Goal: Task Accomplishment & Management: Complete application form

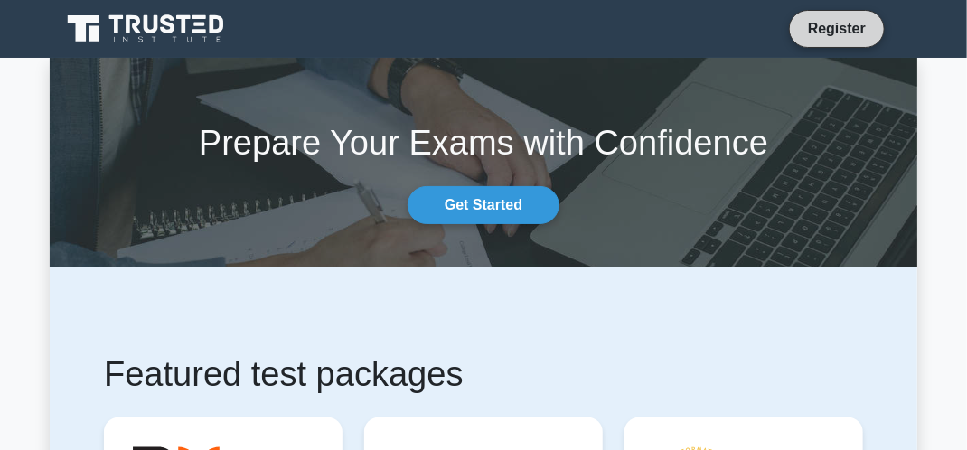
click at [832, 21] on link "Register" at bounding box center [837, 28] width 80 height 23
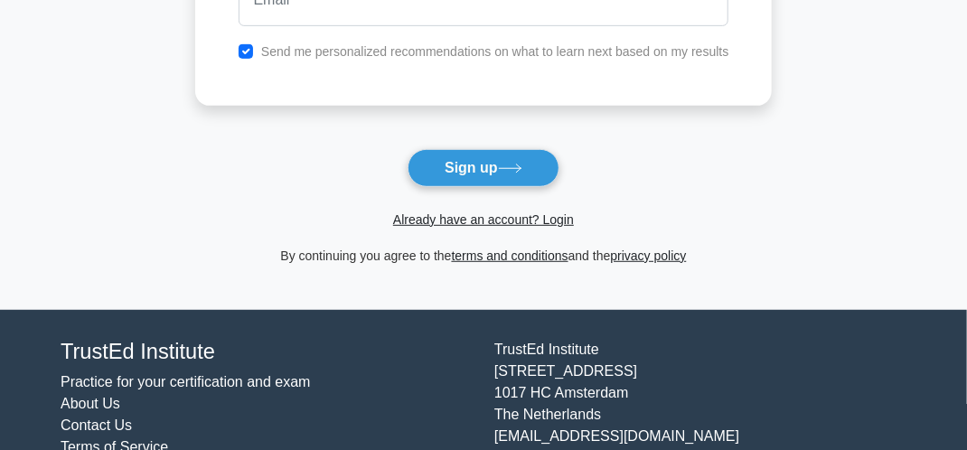
scroll to position [254, 0]
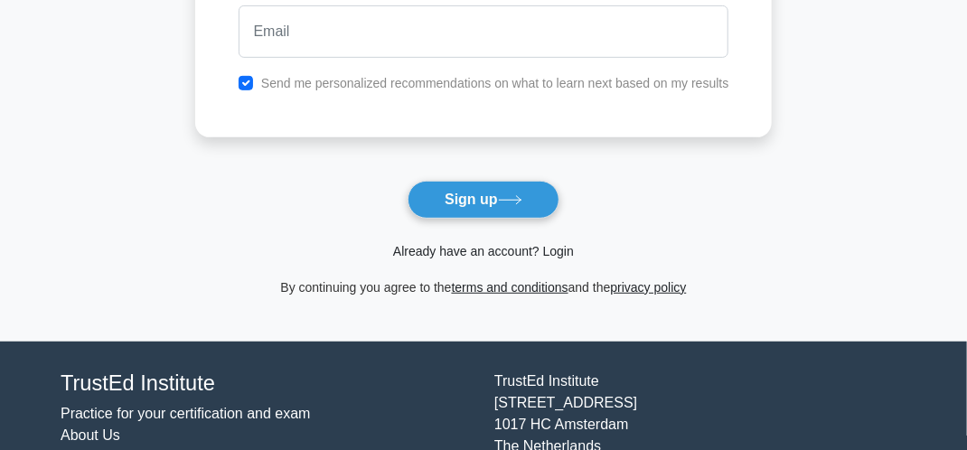
click at [487, 252] on link "Already have an account? Login" at bounding box center [483, 251] width 181 height 14
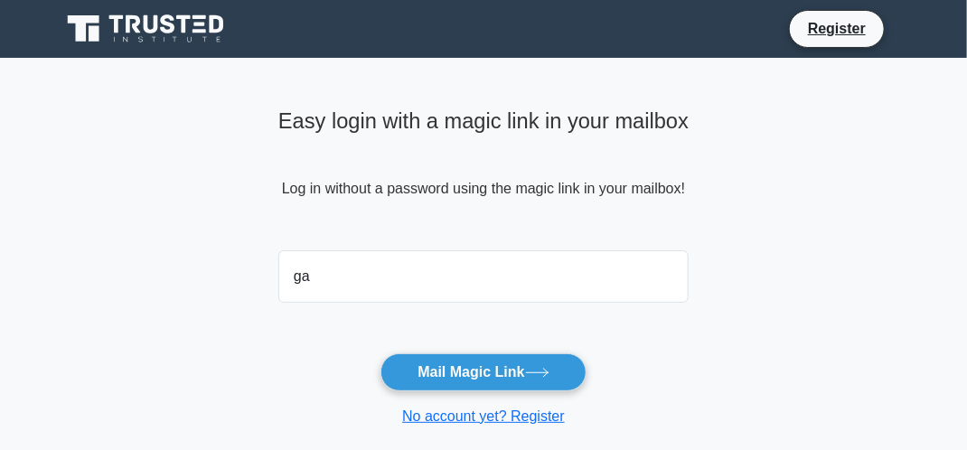
click at [381, 354] on button "Mail Magic Link" at bounding box center [483, 373] width 205 height 38
click at [808, 294] on main "Easy login with a magic link in your mailbox Log in without a password using th…" at bounding box center [483, 264] width 967 height 412
click at [521, 309] on form "ga Mail Magic Link No account yet? Register" at bounding box center [483, 335] width 410 height 184
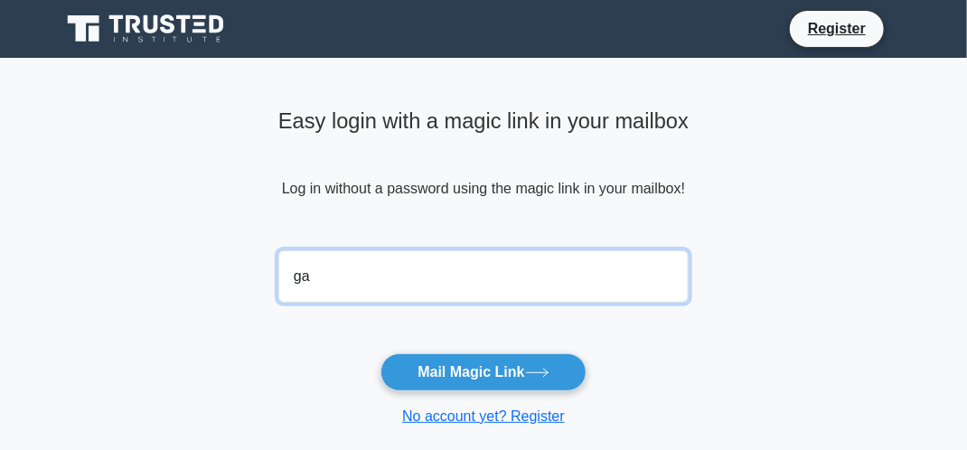
click at [519, 290] on input "ga" at bounding box center [483, 276] width 410 height 52
type input "galandejas1313@gmail.com"
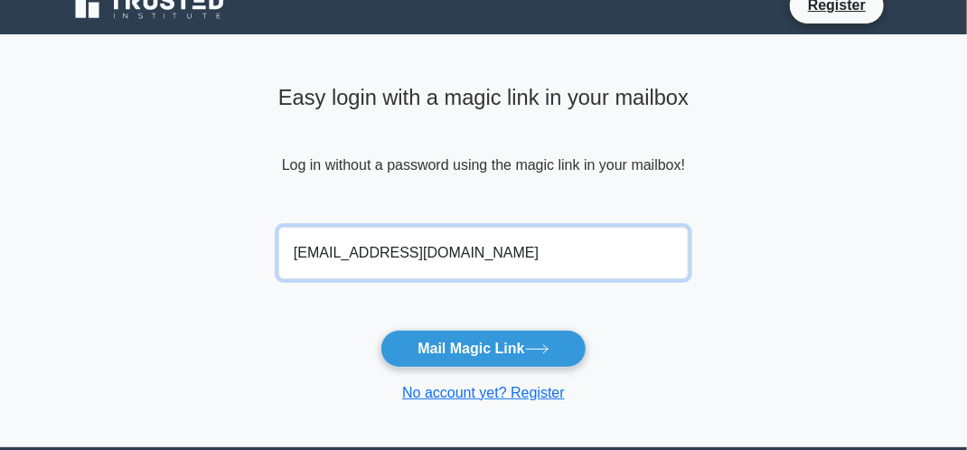
scroll to position [90, 0]
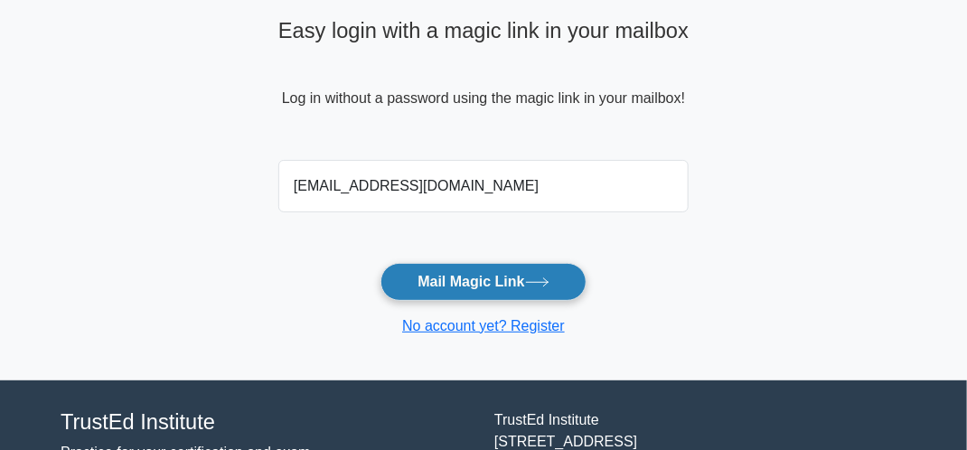
click at [490, 288] on button "Mail Magic Link" at bounding box center [483, 282] width 205 height 38
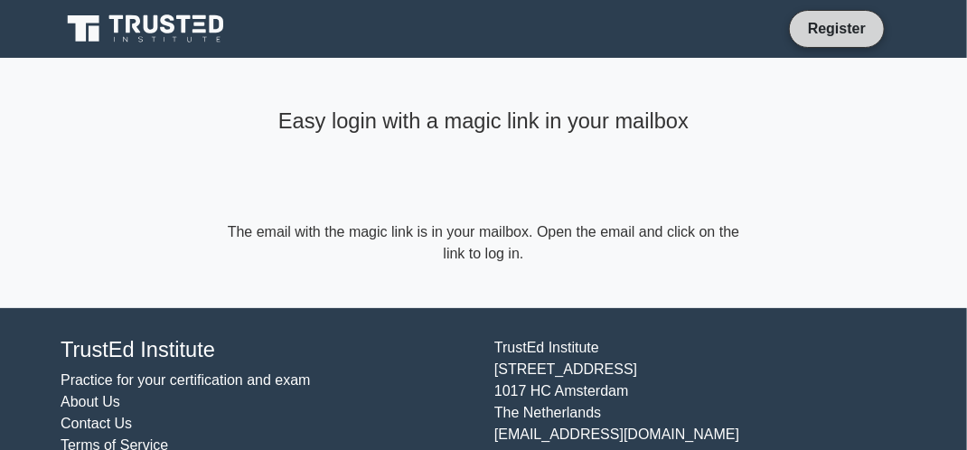
click at [850, 24] on link "Register" at bounding box center [837, 28] width 80 height 23
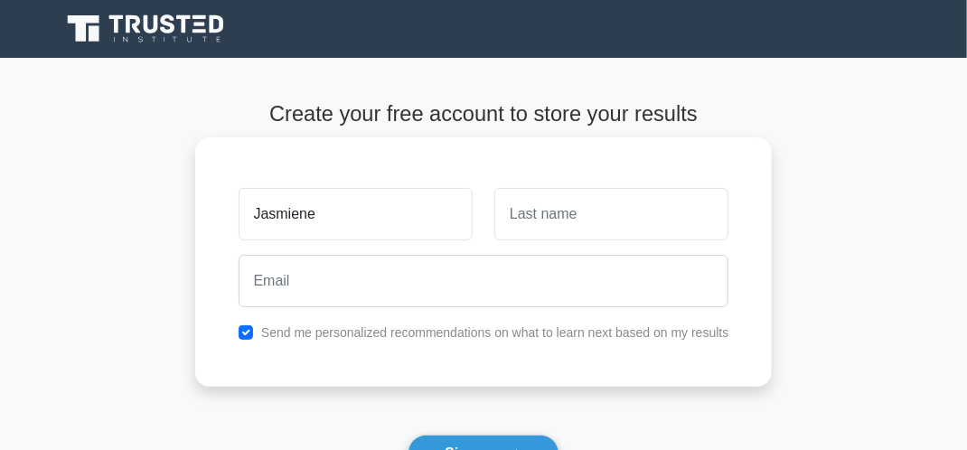
type input "Jasmiene"
click at [593, 214] on input "text" at bounding box center [612, 214] width 234 height 52
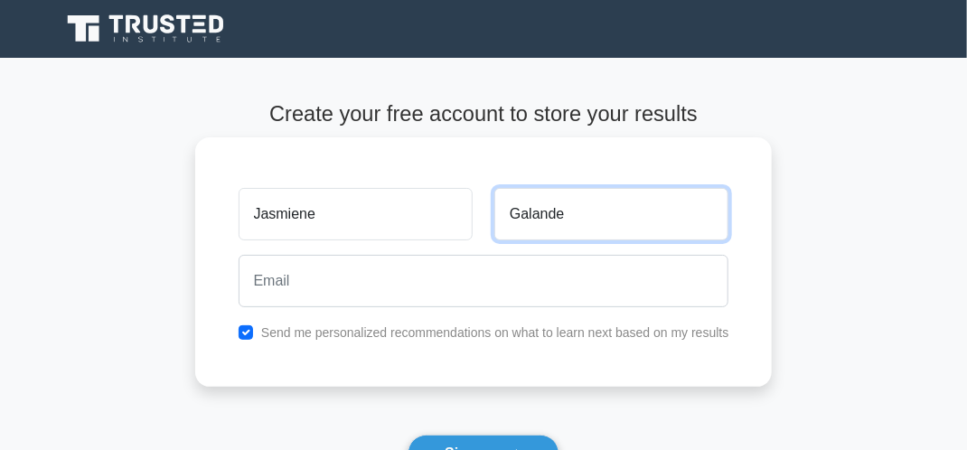
type input "Galande"
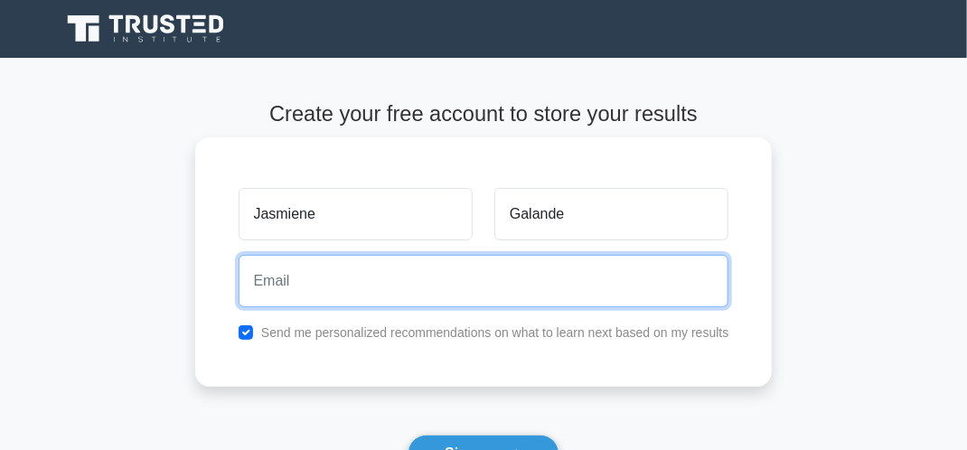
drag, startPoint x: 574, startPoint y: 216, endPoint x: 286, endPoint y: 284, distance: 296.3
click at [286, 284] on input "email" at bounding box center [484, 281] width 491 height 52
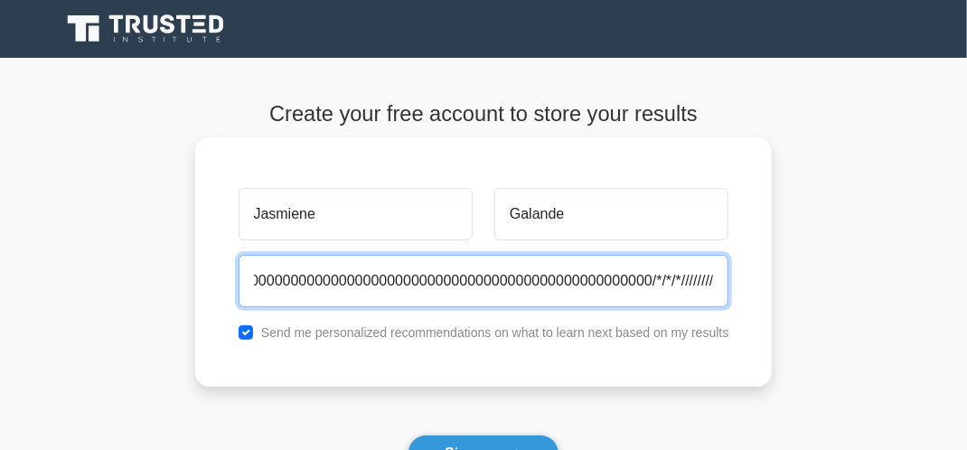
scroll to position [0, 3873]
type input "Les8822582582258888888888888888888888888888888888888888888888888888888888888888…"
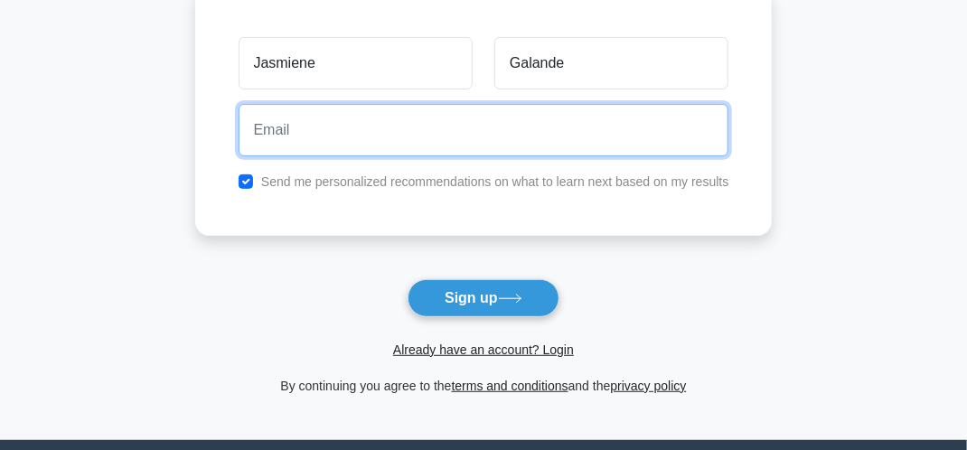
scroll to position [271, 0]
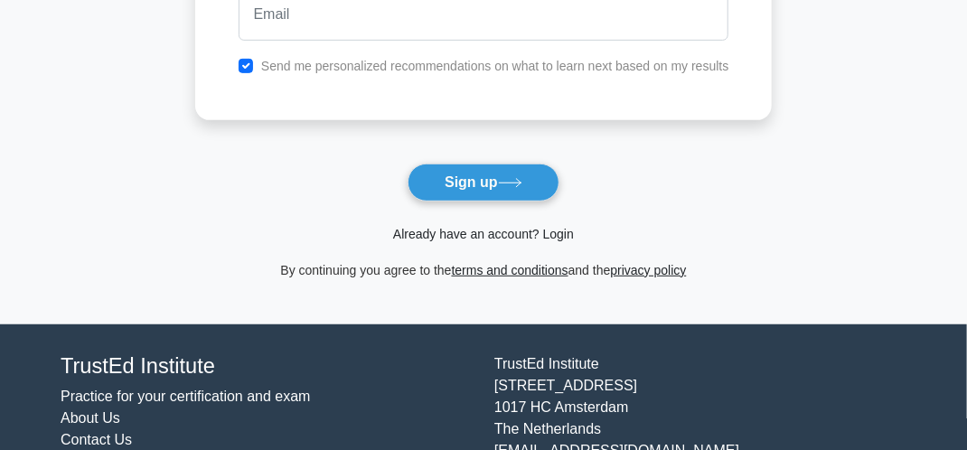
click at [505, 236] on link "Already have an account? Login" at bounding box center [483, 234] width 181 height 14
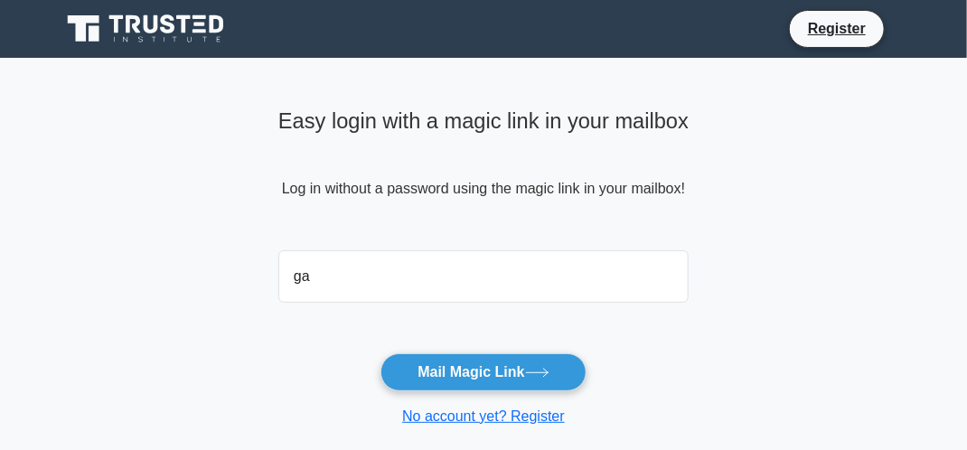
type input "[EMAIL_ADDRESS][DOMAIN_NAME]"
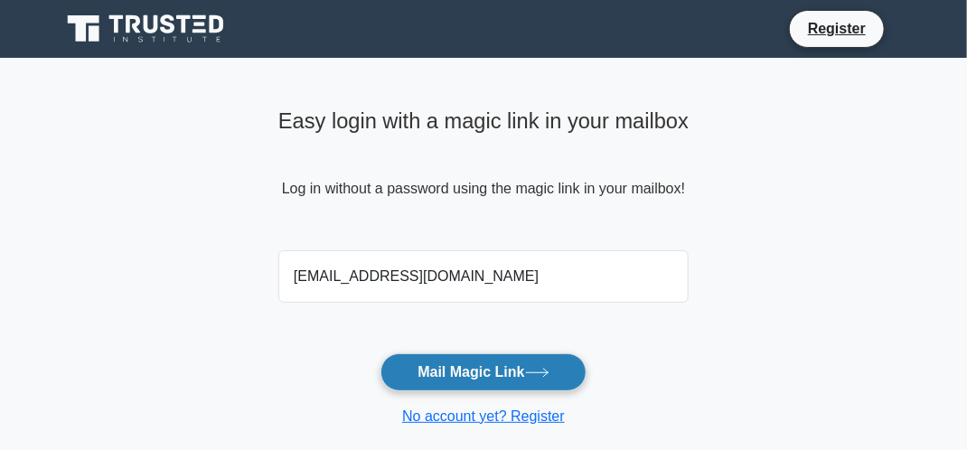
click at [460, 363] on button "Mail Magic Link" at bounding box center [483, 373] width 205 height 38
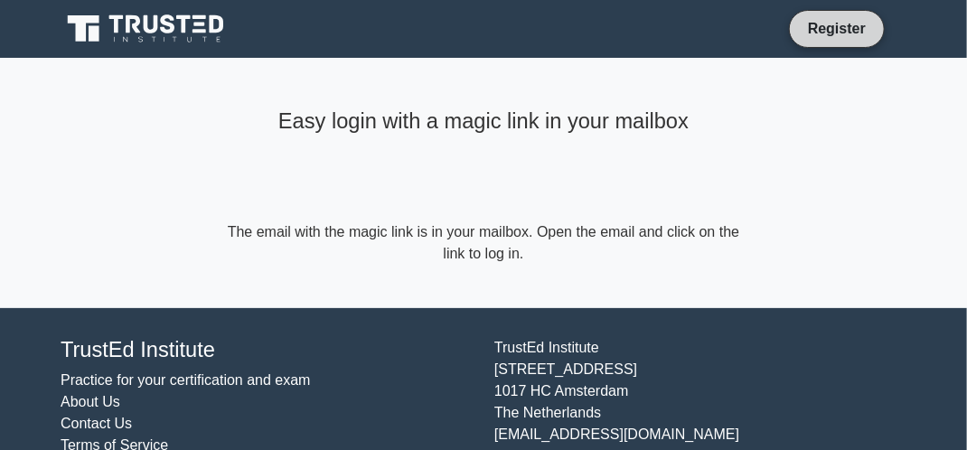
click at [831, 30] on link "Register" at bounding box center [837, 28] width 80 height 23
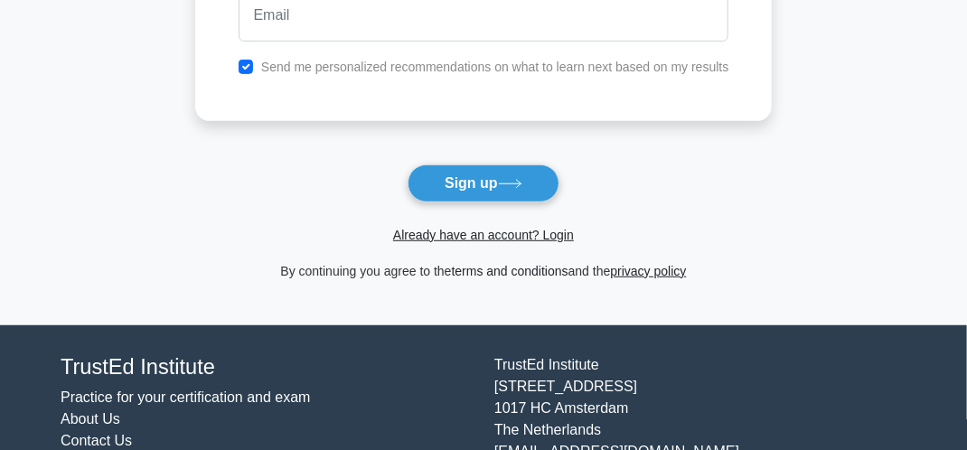
scroll to position [271, 0]
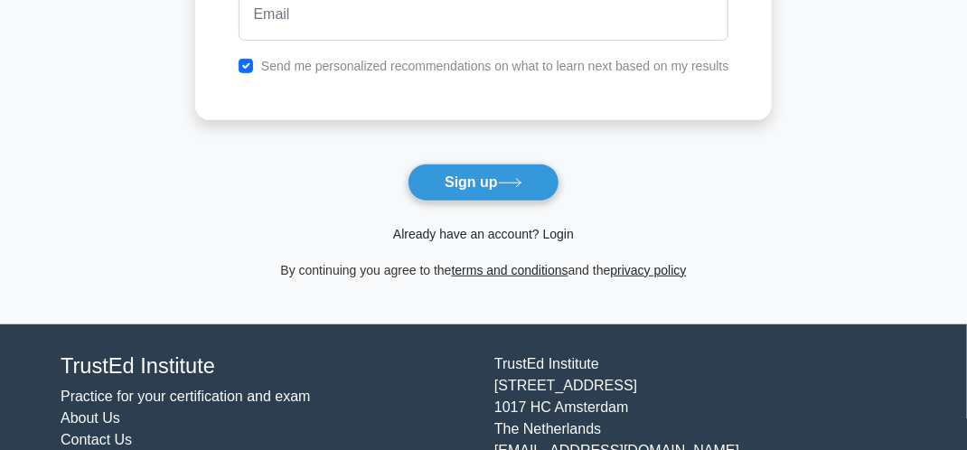
click at [452, 233] on link "Already have an account? Login" at bounding box center [483, 234] width 181 height 14
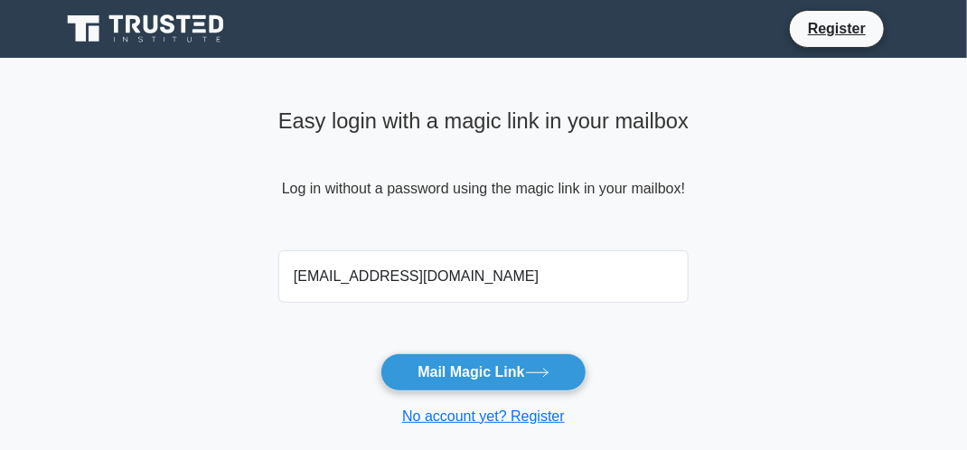
type input "[EMAIL_ADDRESS][DOMAIN_NAME]"
click at [685, 360] on form "[EMAIL_ADDRESS][DOMAIN_NAME] Mail Magic Link No account yet? Register" at bounding box center [483, 335] width 410 height 184
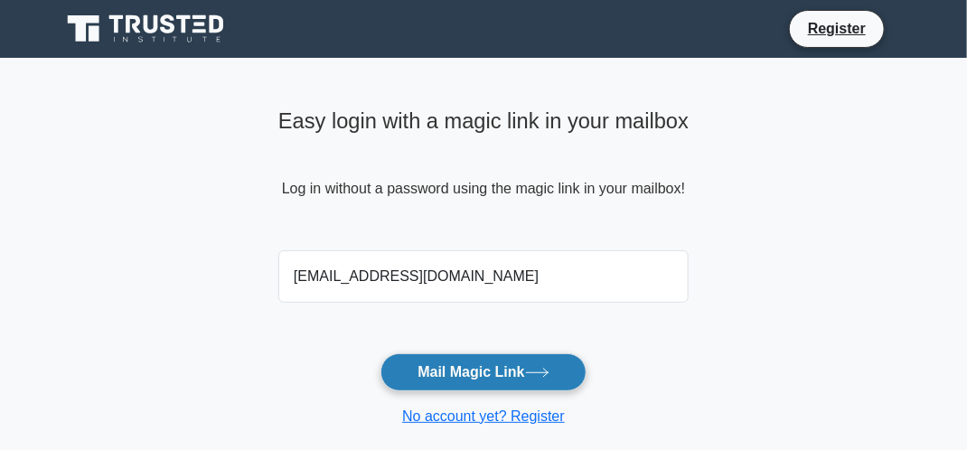
click at [524, 376] on button "Mail Magic Link" at bounding box center [483, 373] width 205 height 38
